Goal: Information Seeking & Learning: Learn about a topic

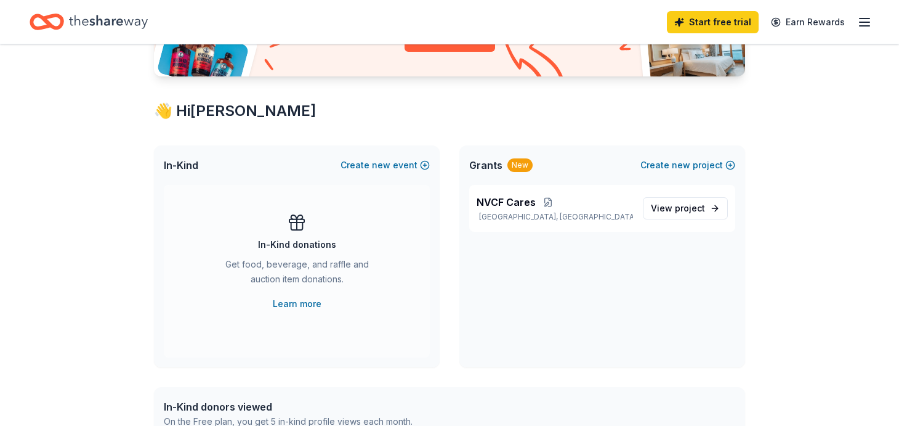
scroll to position [246, 0]
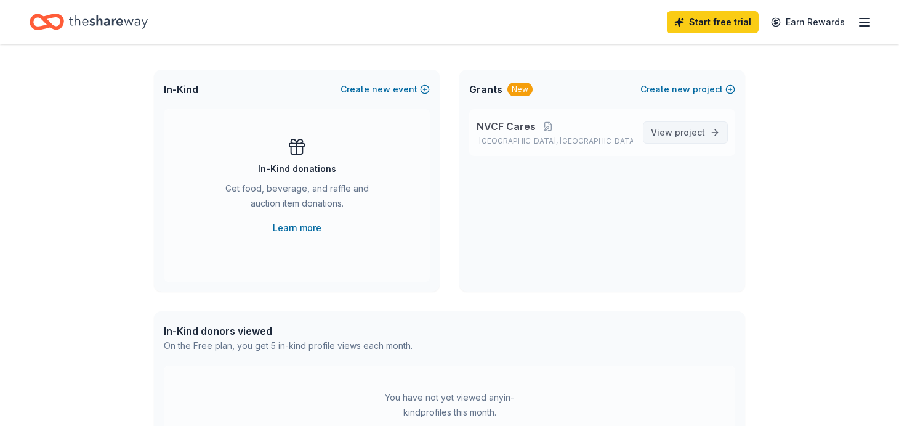
click at [700, 135] on span "project" at bounding box center [690, 132] width 30 height 10
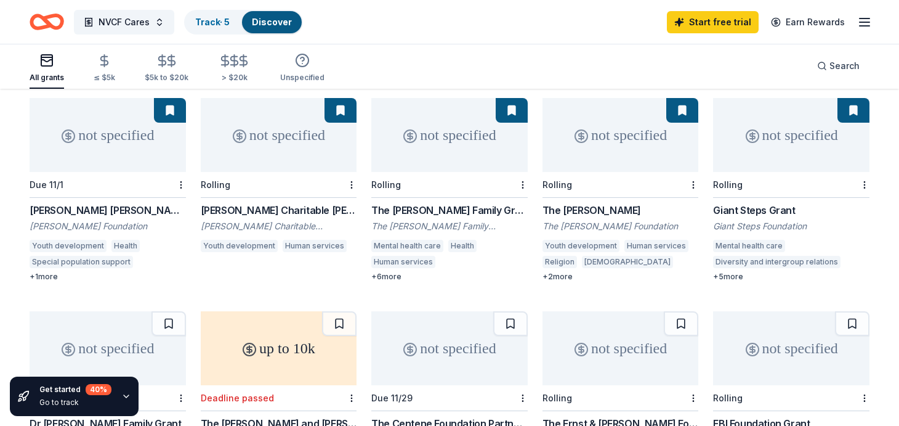
scroll to position [123, 0]
click at [87, 202] on div "[PERSON_NAME] [PERSON_NAME]" at bounding box center [108, 209] width 156 height 15
